Goal: Information Seeking & Learning: Learn about a topic

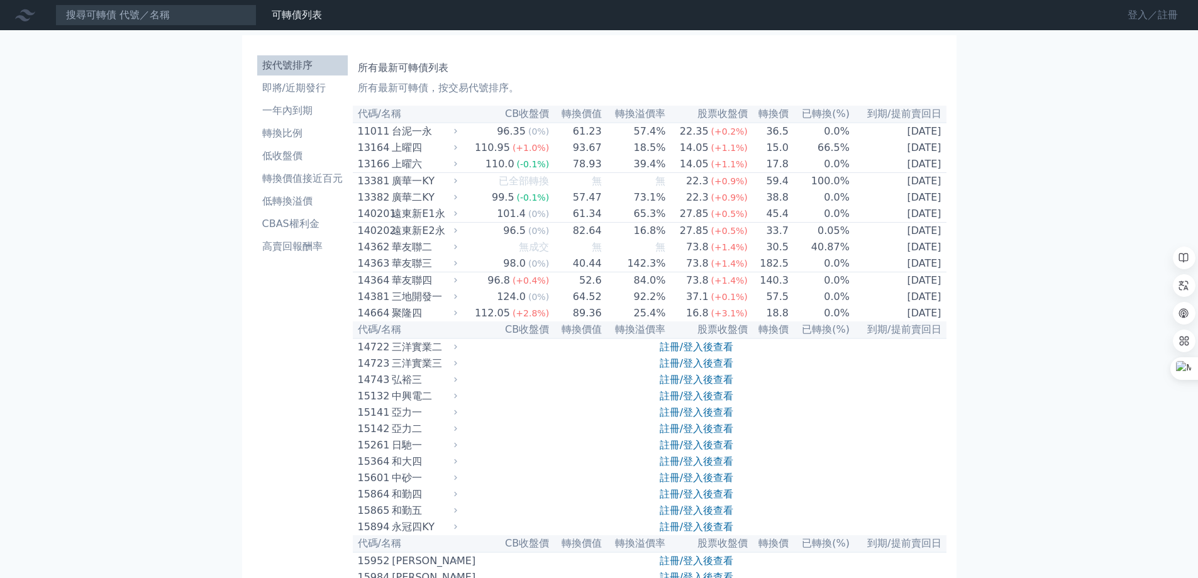
click at [1143, 11] on link "登入／註冊" at bounding box center [1153, 15] width 70 height 20
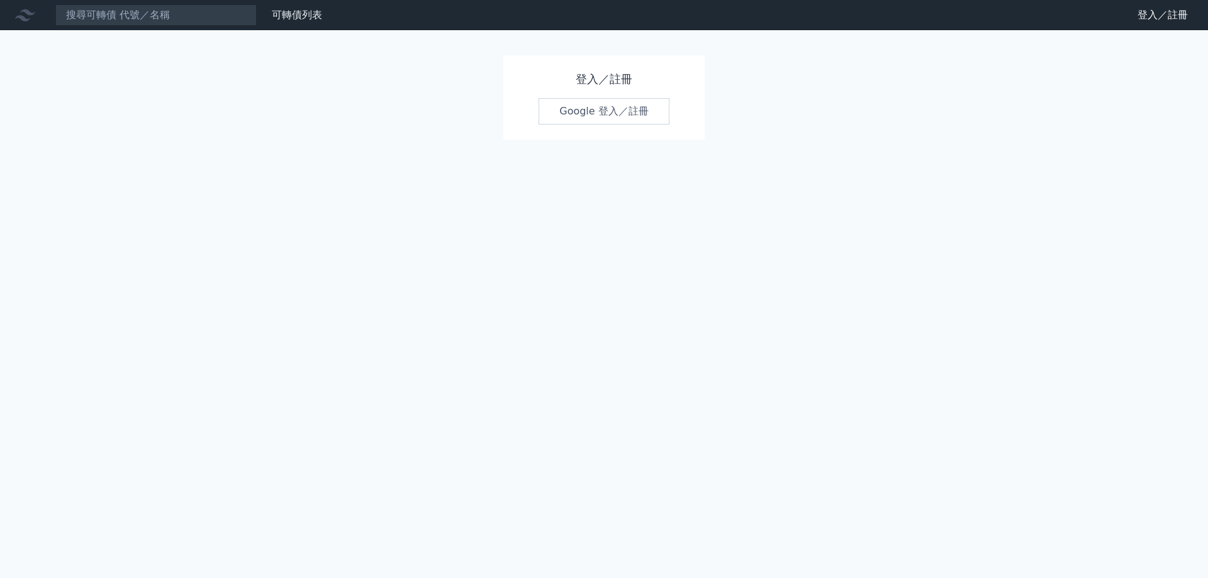
click at [583, 114] on link "Google 登入／註冊" at bounding box center [604, 111] width 131 height 26
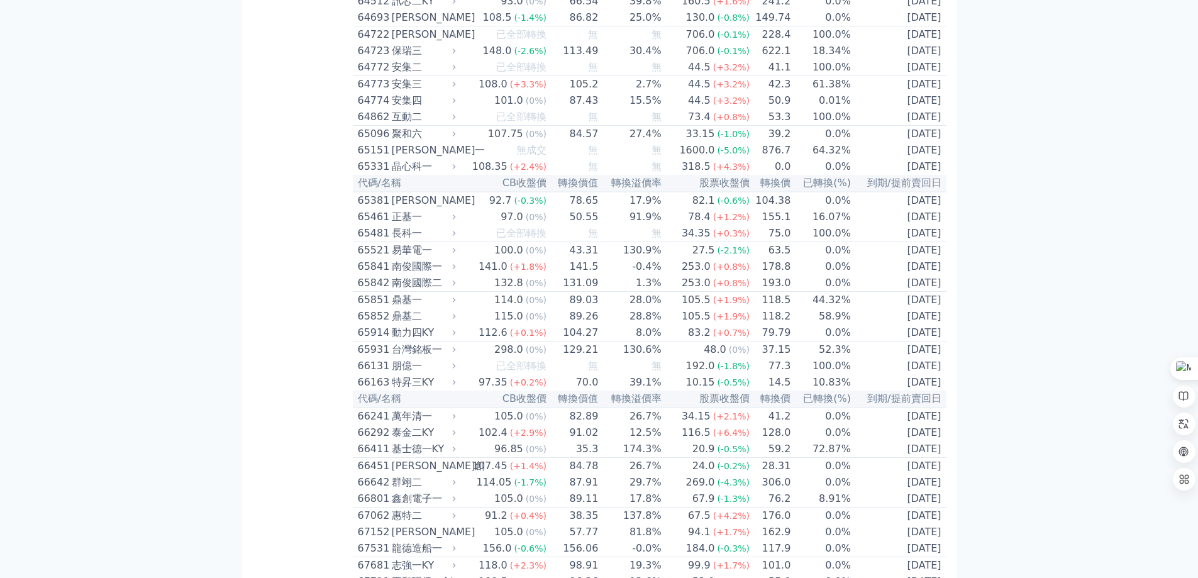
scroll to position [5325, 0]
